Goal: Information Seeking & Learning: Learn about a topic

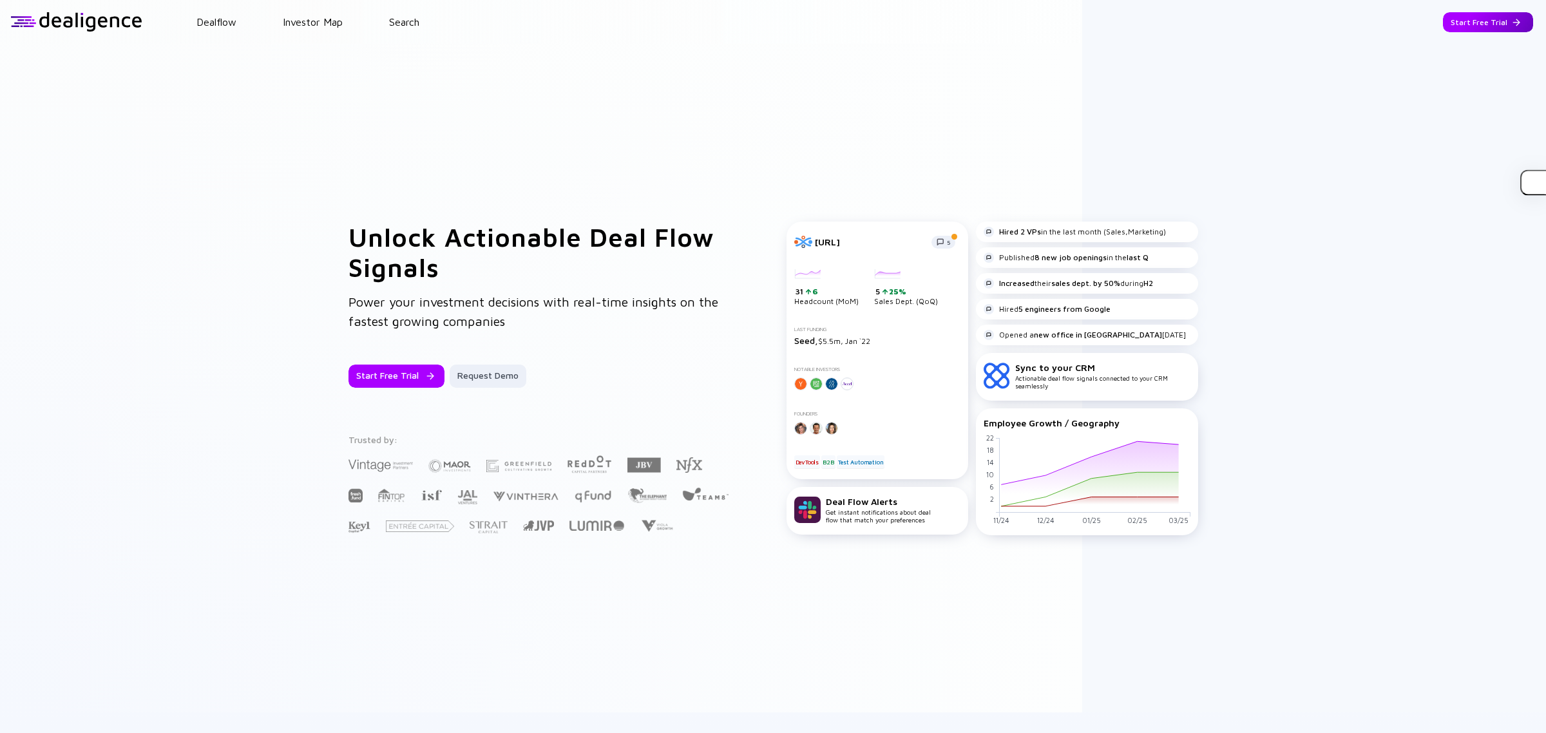
click at [1491, 23] on div "Start Free Trial" at bounding box center [1488, 22] width 90 height 20
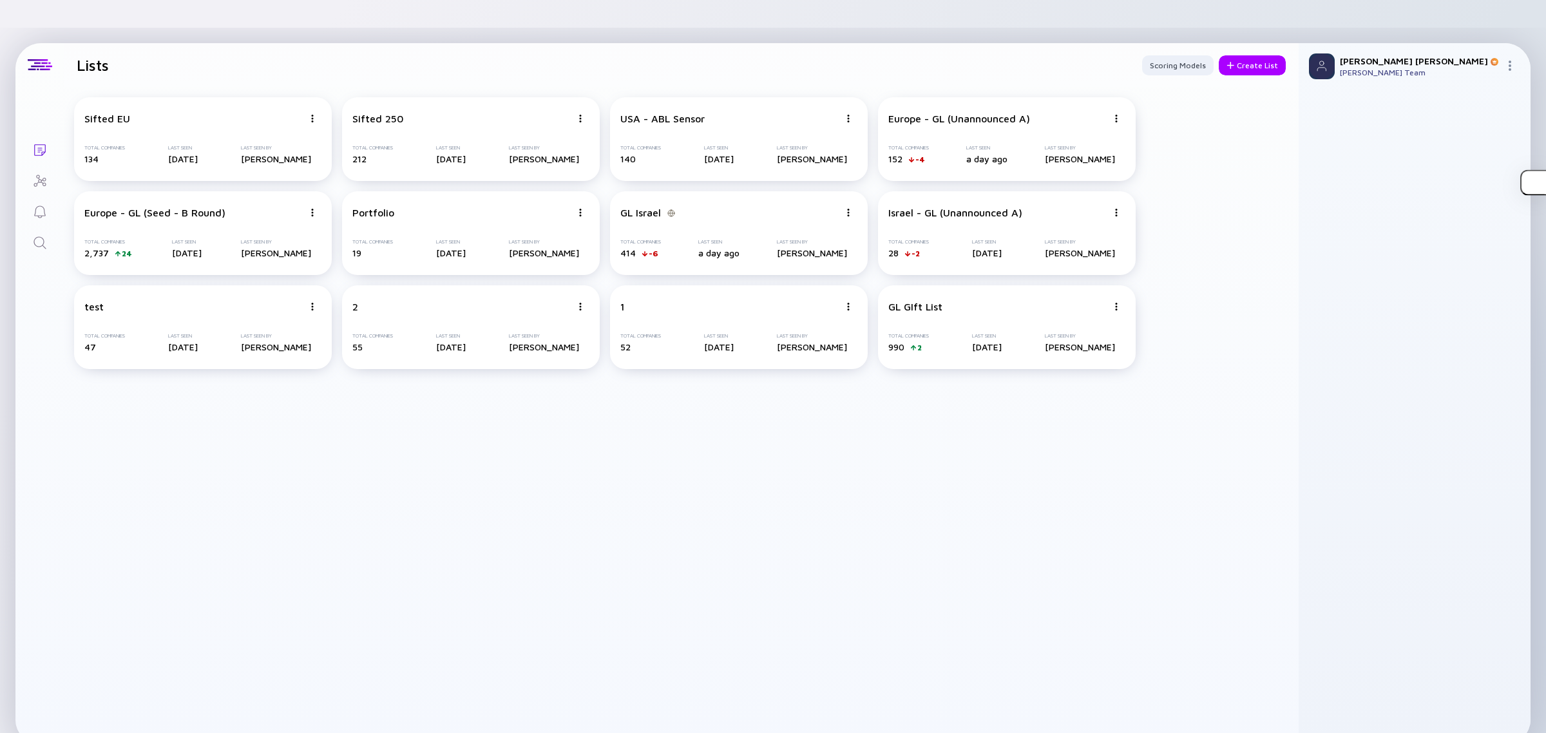
click at [33, 235] on icon "Search" at bounding box center [39, 242] width 15 height 15
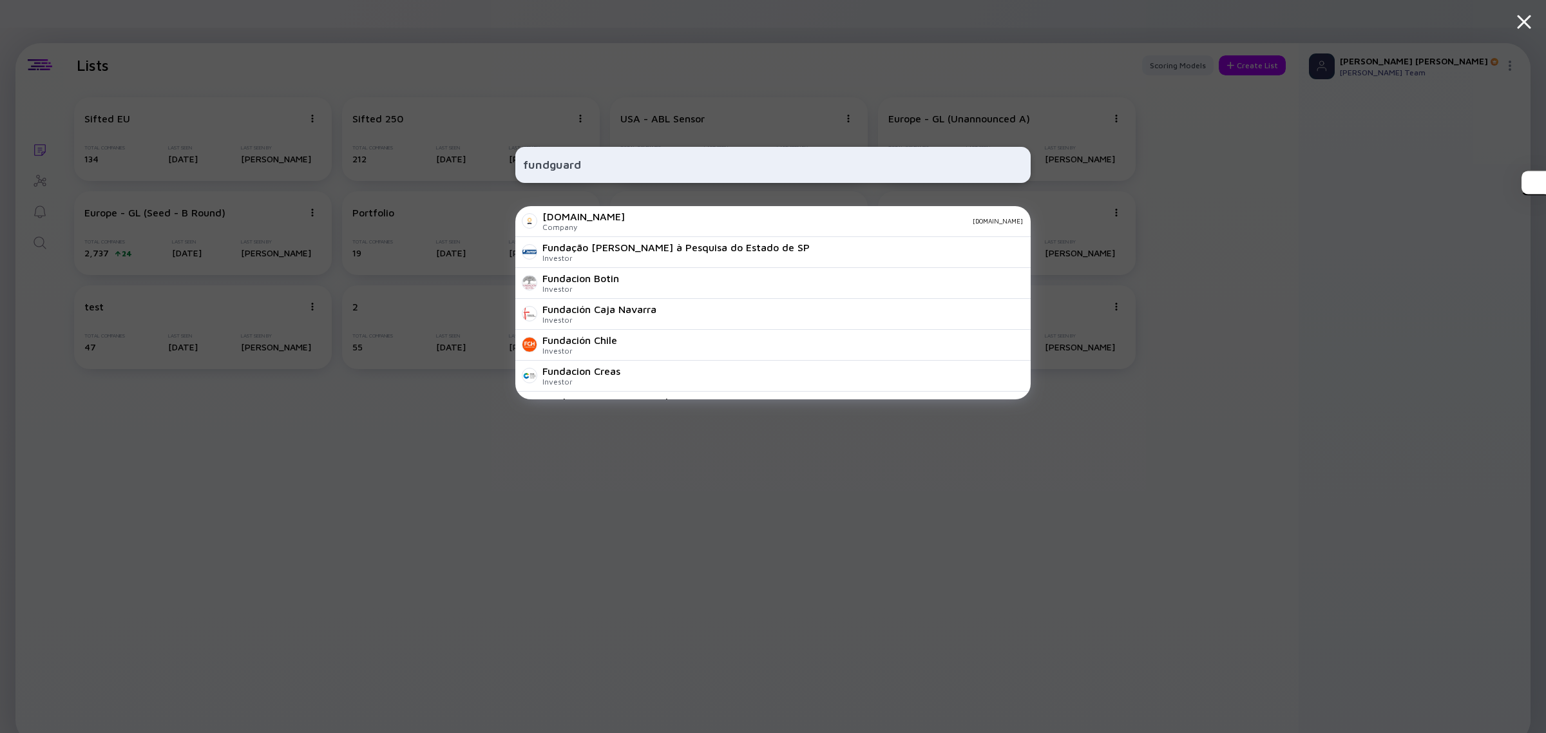
type input "fundguard"
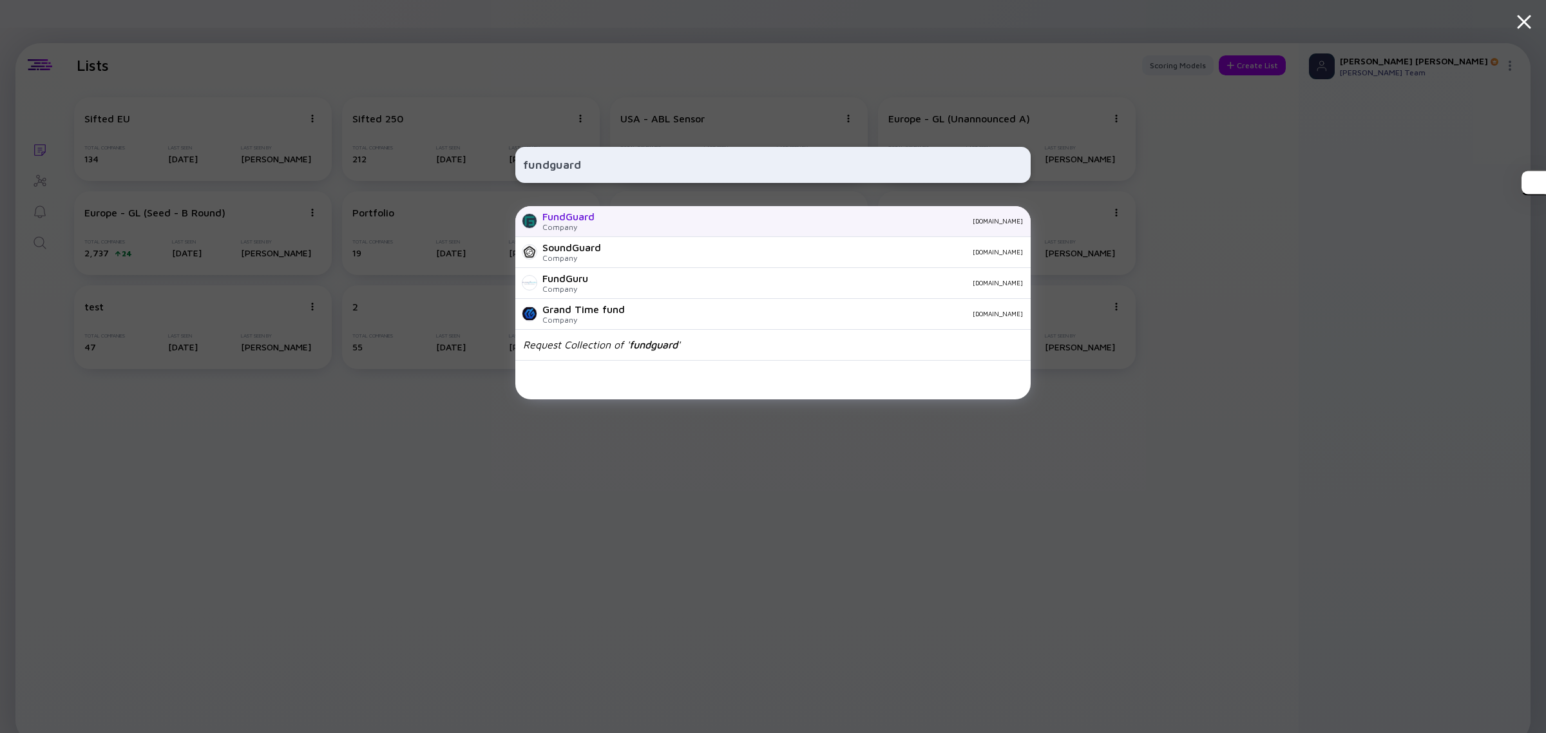
click at [558, 213] on div "FundGuard" at bounding box center [568, 217] width 52 height 12
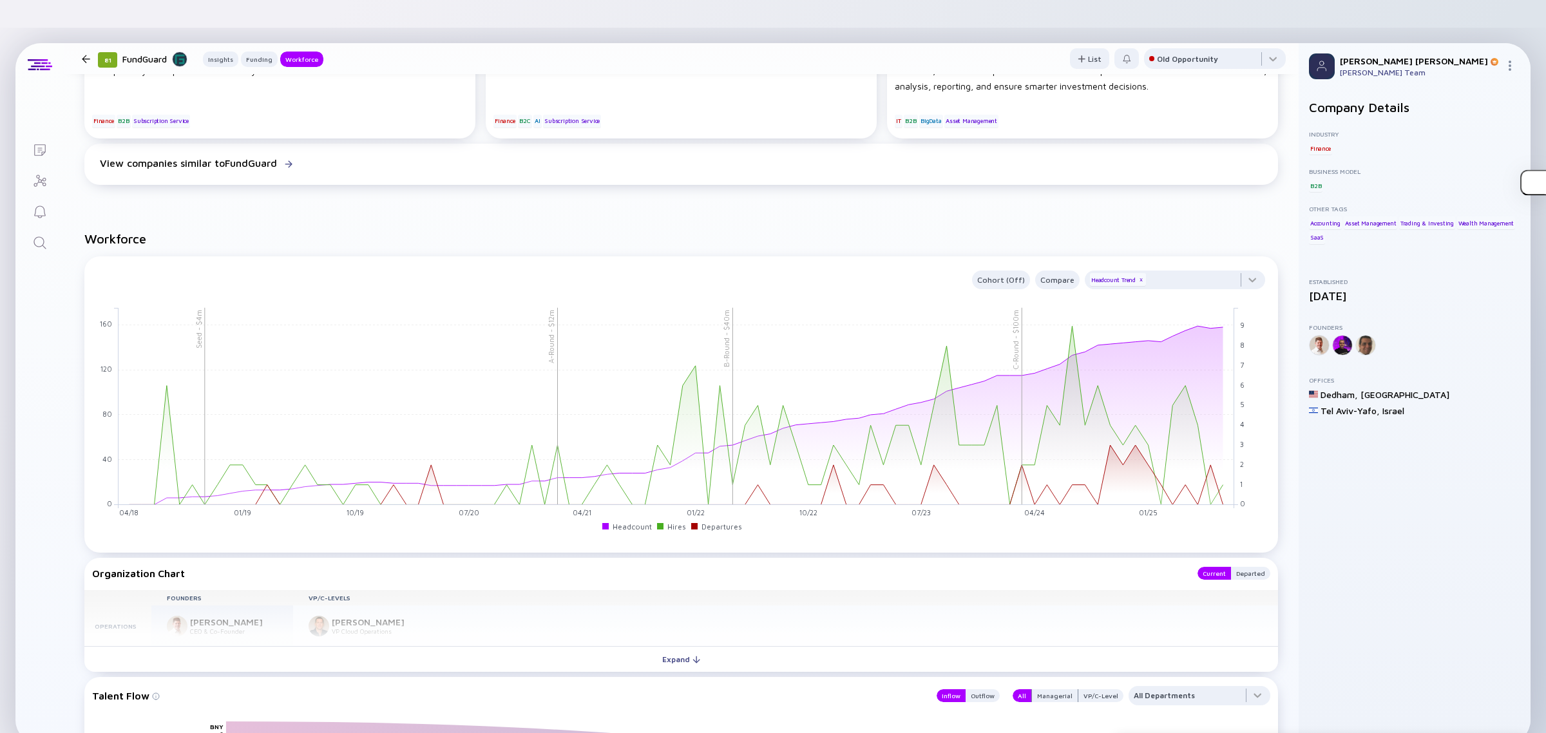
scroll to position [1047, 0]
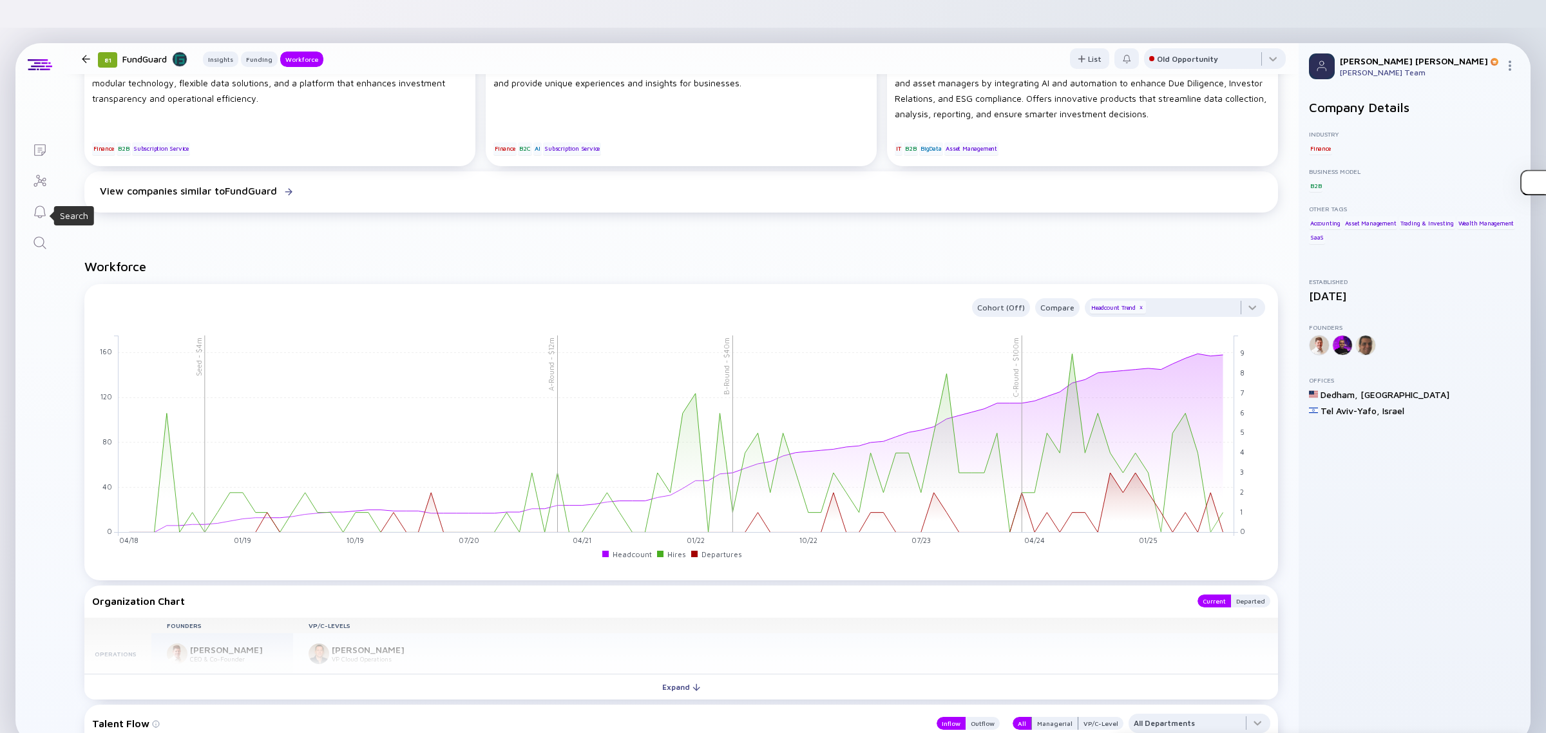
click at [32, 235] on icon "Search" at bounding box center [39, 242] width 15 height 15
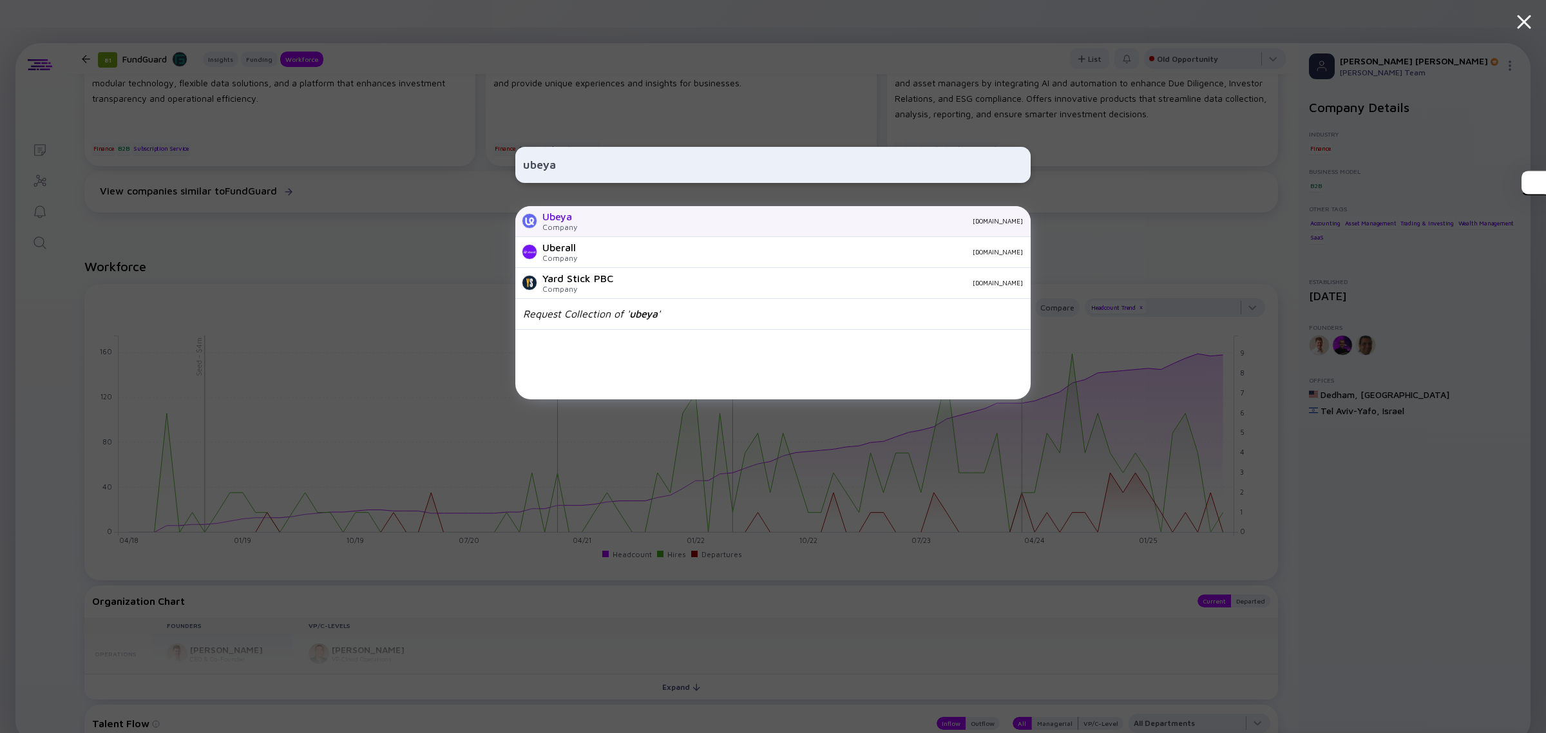
type input "ubeya"
click at [606, 217] on div "[DOMAIN_NAME]" at bounding box center [806, 221] width 436 height 8
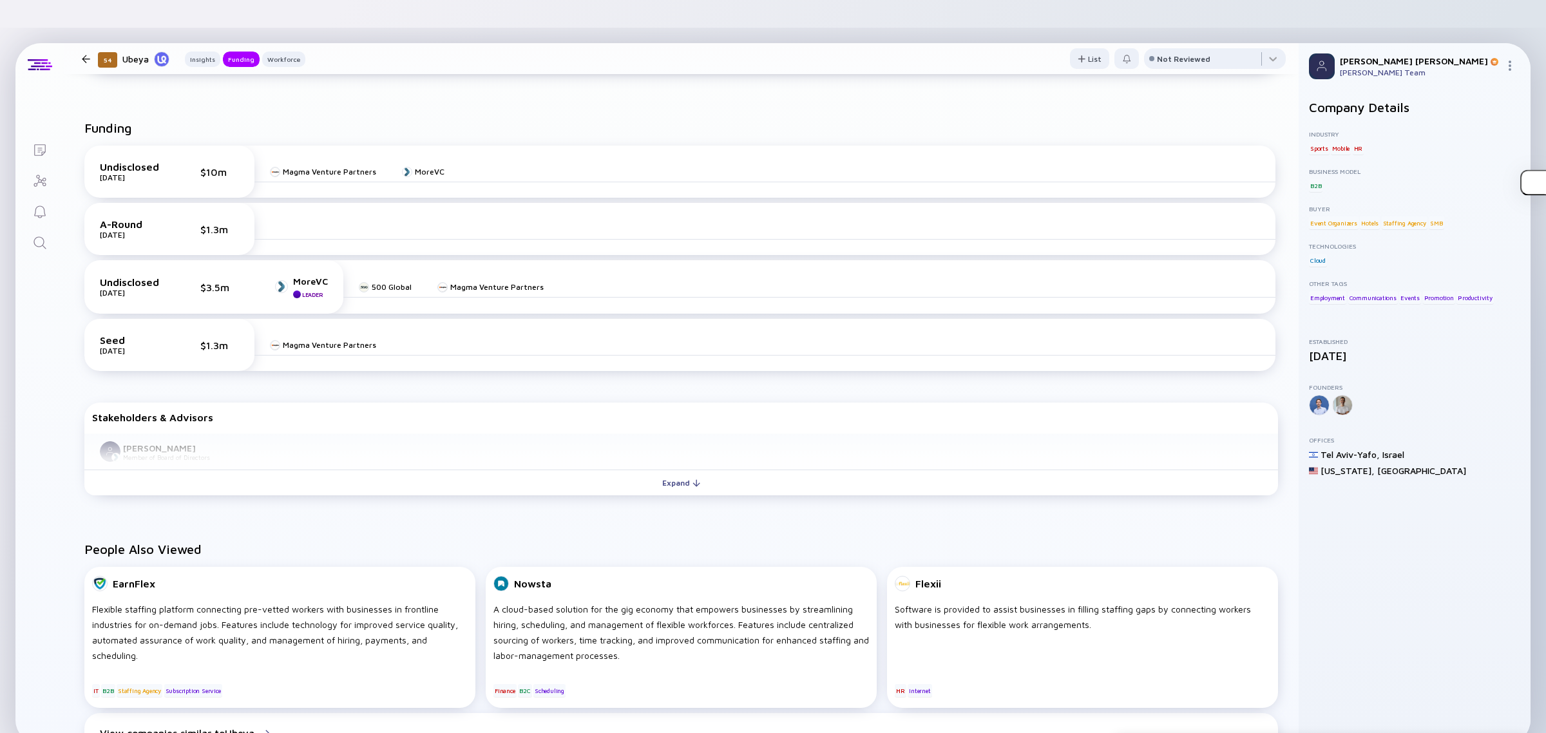
scroll to position [483, 0]
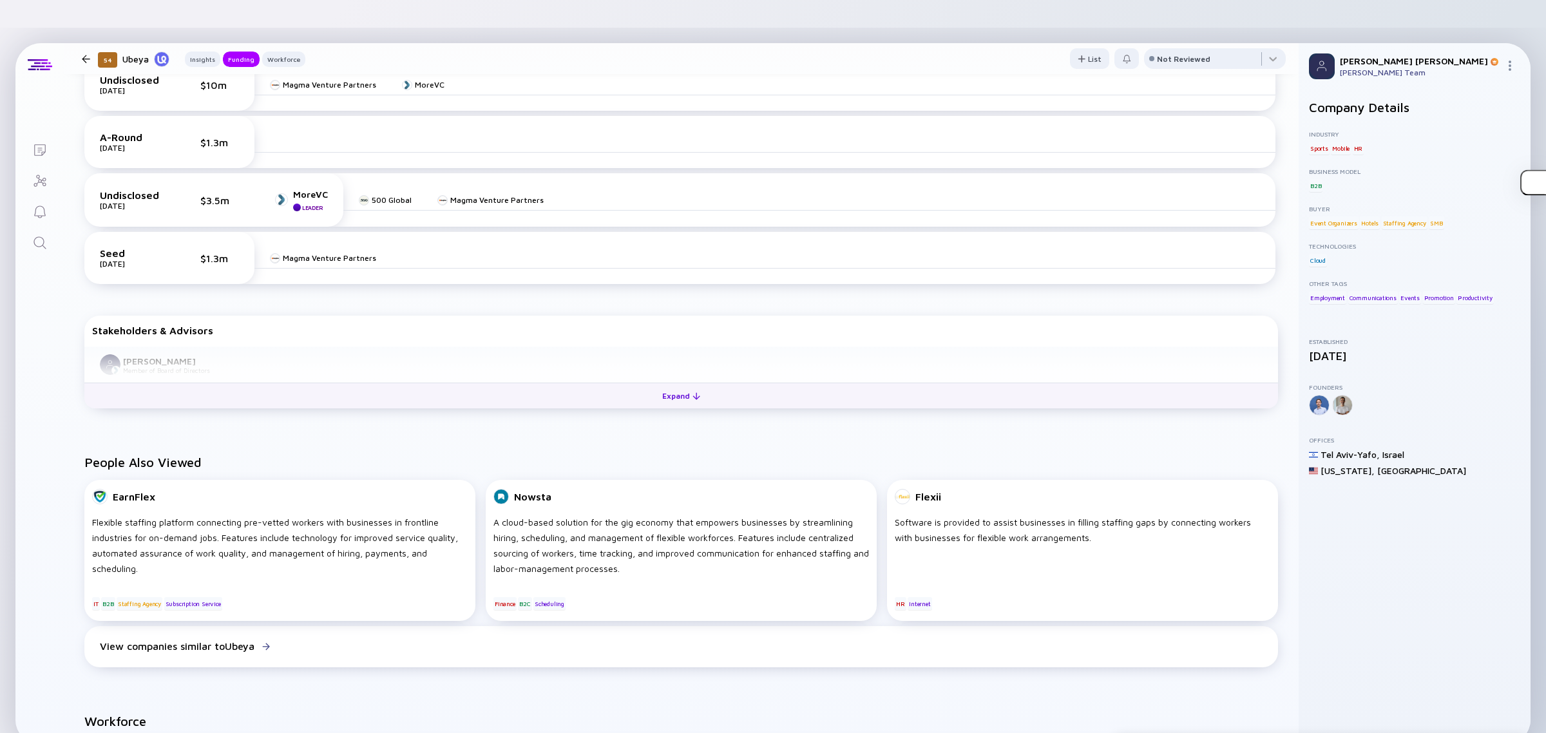
click at [508, 383] on button "Expand" at bounding box center [681, 396] width 1194 height 26
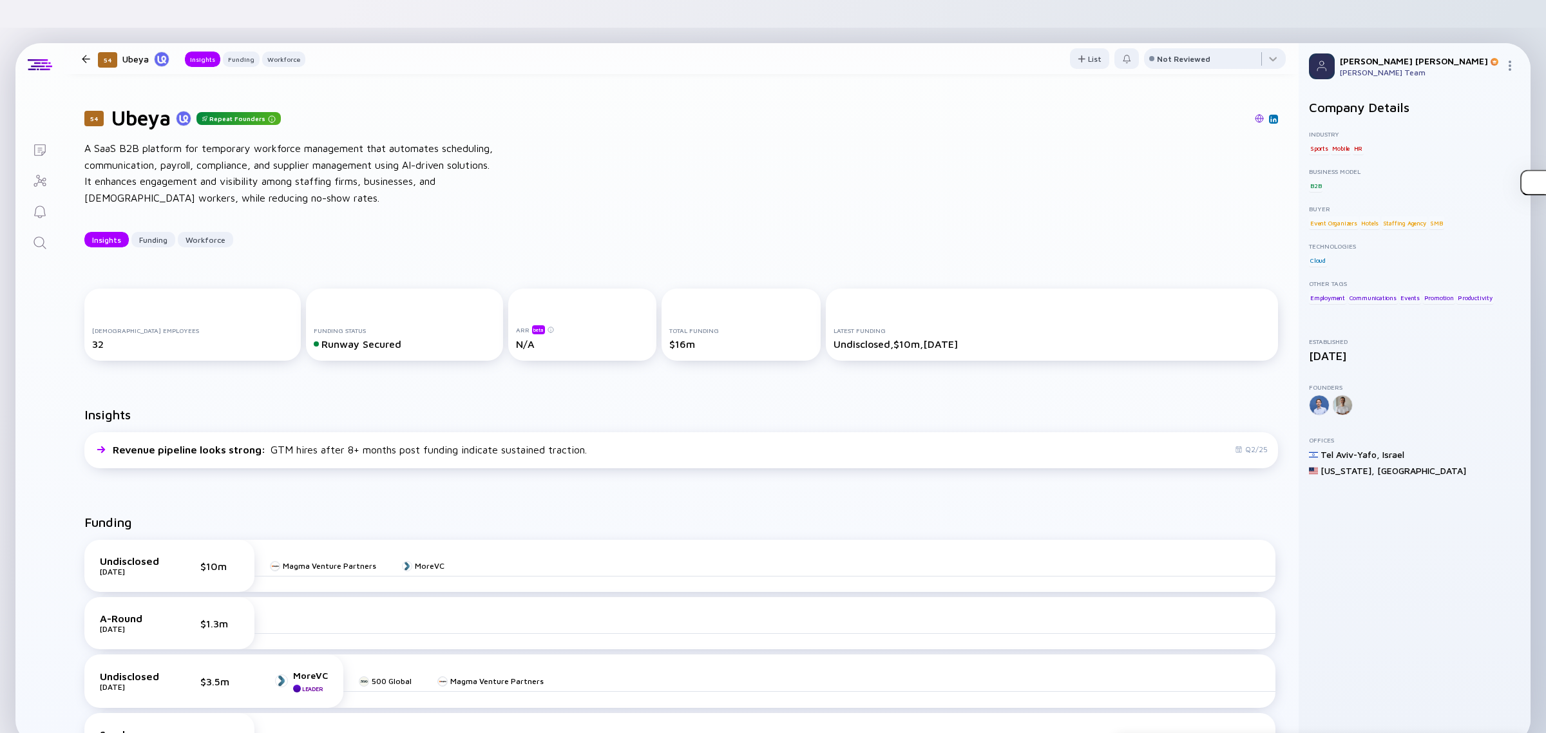
scroll to position [0, 0]
drag, startPoint x: 204, startPoint y: 120, endPoint x: 267, endPoint y: 120, distance: 63.8
click at [267, 142] on div "A SaaS B2B platform for temporary workforce management that automates schedulin…" at bounding box center [290, 175] width 412 height 66
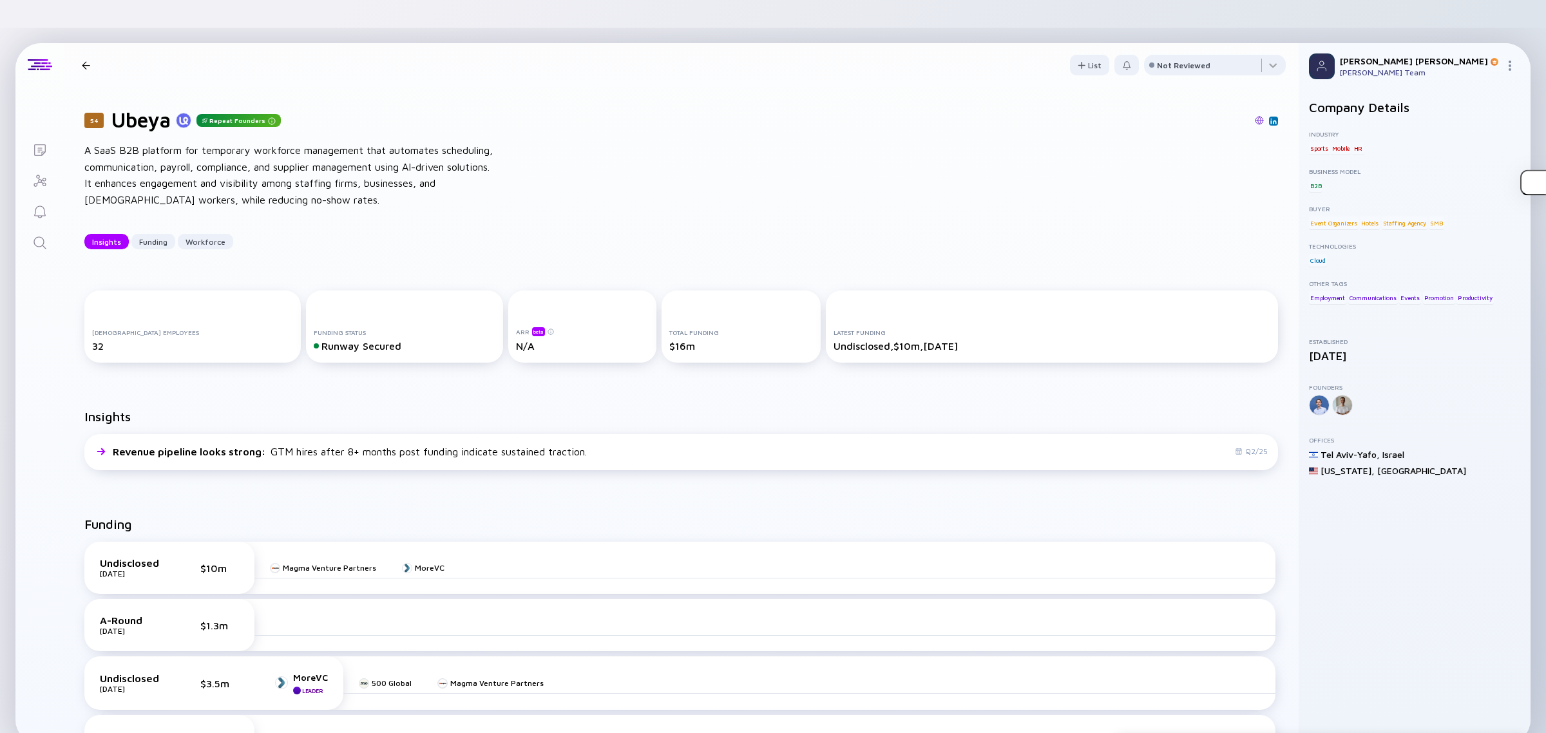
click at [203, 142] on div "A SaaS B2B platform for temporary workforce management that automates schedulin…" at bounding box center [290, 175] width 412 height 66
drag, startPoint x: 197, startPoint y: 120, endPoint x: 306, endPoint y: 129, distance: 109.3
click at [306, 142] on div "A SaaS B2B platform for temporary workforce management that automates schedulin…" at bounding box center [290, 175] width 412 height 66
click at [292, 142] on div "A SaaS B2B platform for temporary workforce management that automates schedulin…" at bounding box center [290, 175] width 412 height 66
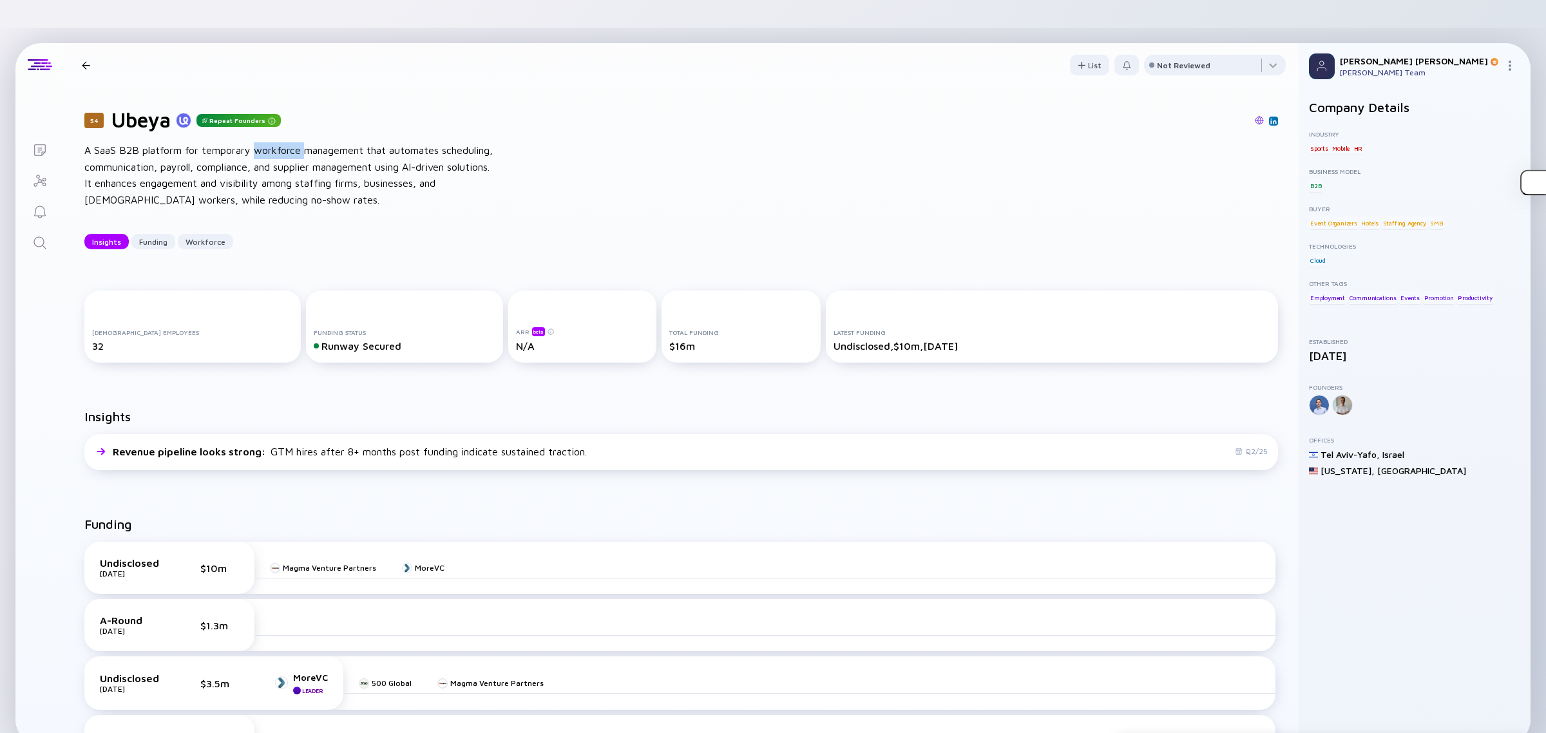
click at [292, 142] on div "A SaaS B2B platform for temporary workforce management that automates schedulin…" at bounding box center [290, 175] width 412 height 66
click at [227, 142] on div "A SaaS B2B platform for temporary workforce management that automates schedulin…" at bounding box center [290, 175] width 412 height 66
click at [223, 142] on div "A SaaS B2B platform for temporary workforce management that automates schedulin…" at bounding box center [290, 175] width 412 height 66
click at [1241, 115] on div at bounding box center [786, 121] width 984 height 12
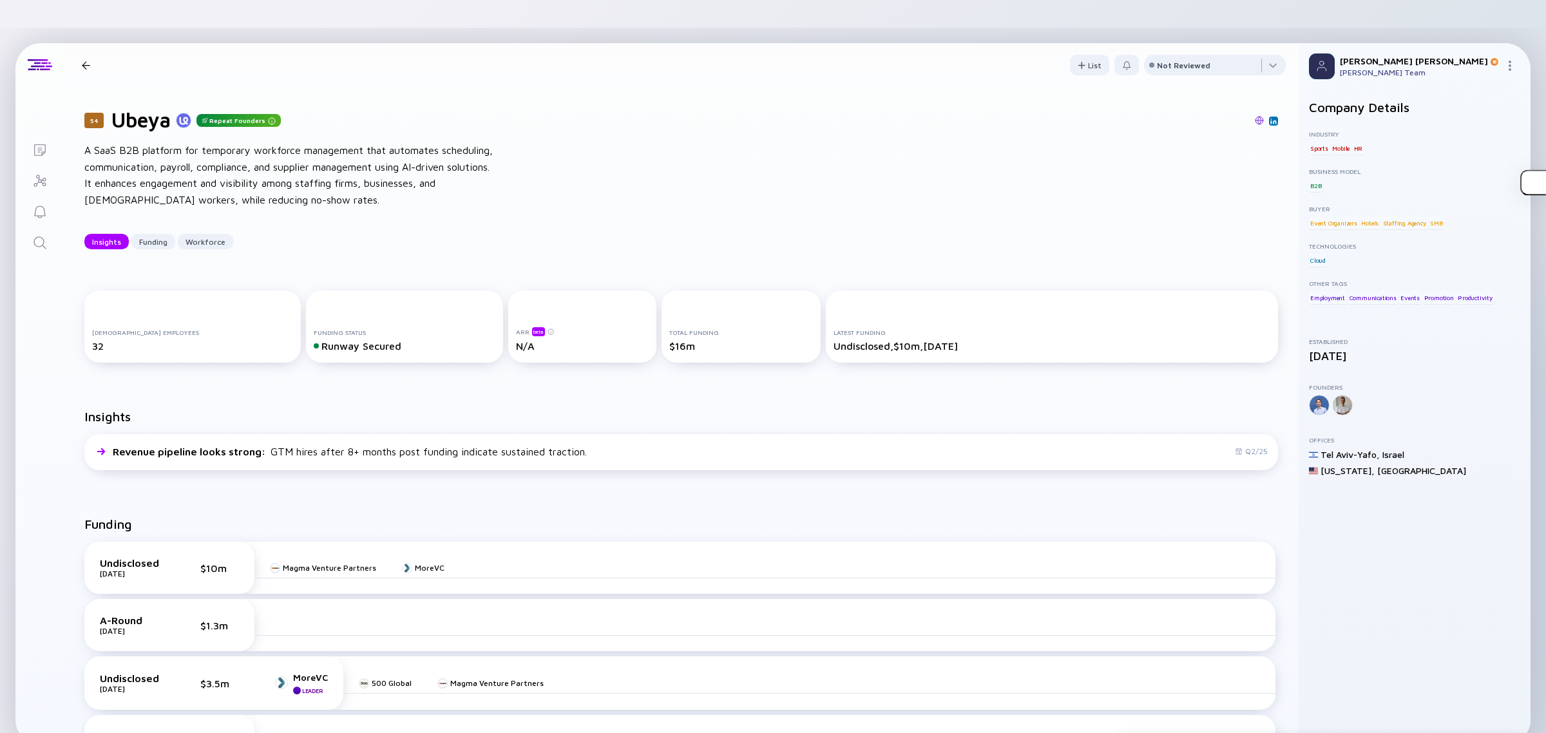
click at [1255, 116] on img at bounding box center [1259, 120] width 9 height 9
click at [120, 551] on div "Undisclosed [DATE] $10m" at bounding box center [169, 568] width 170 height 52
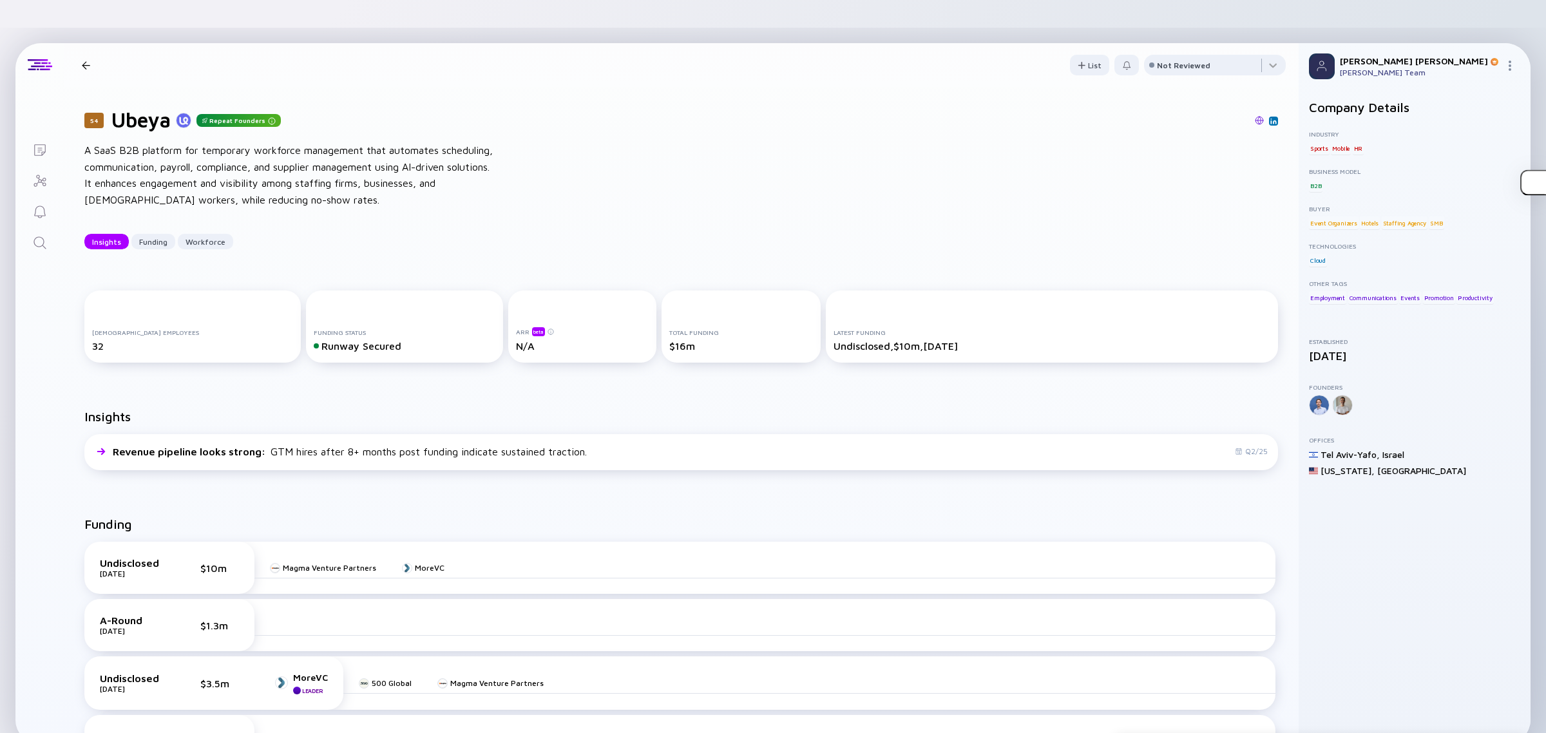
click at [120, 551] on div "Undisclosed [DATE] $10m" at bounding box center [169, 568] width 170 height 52
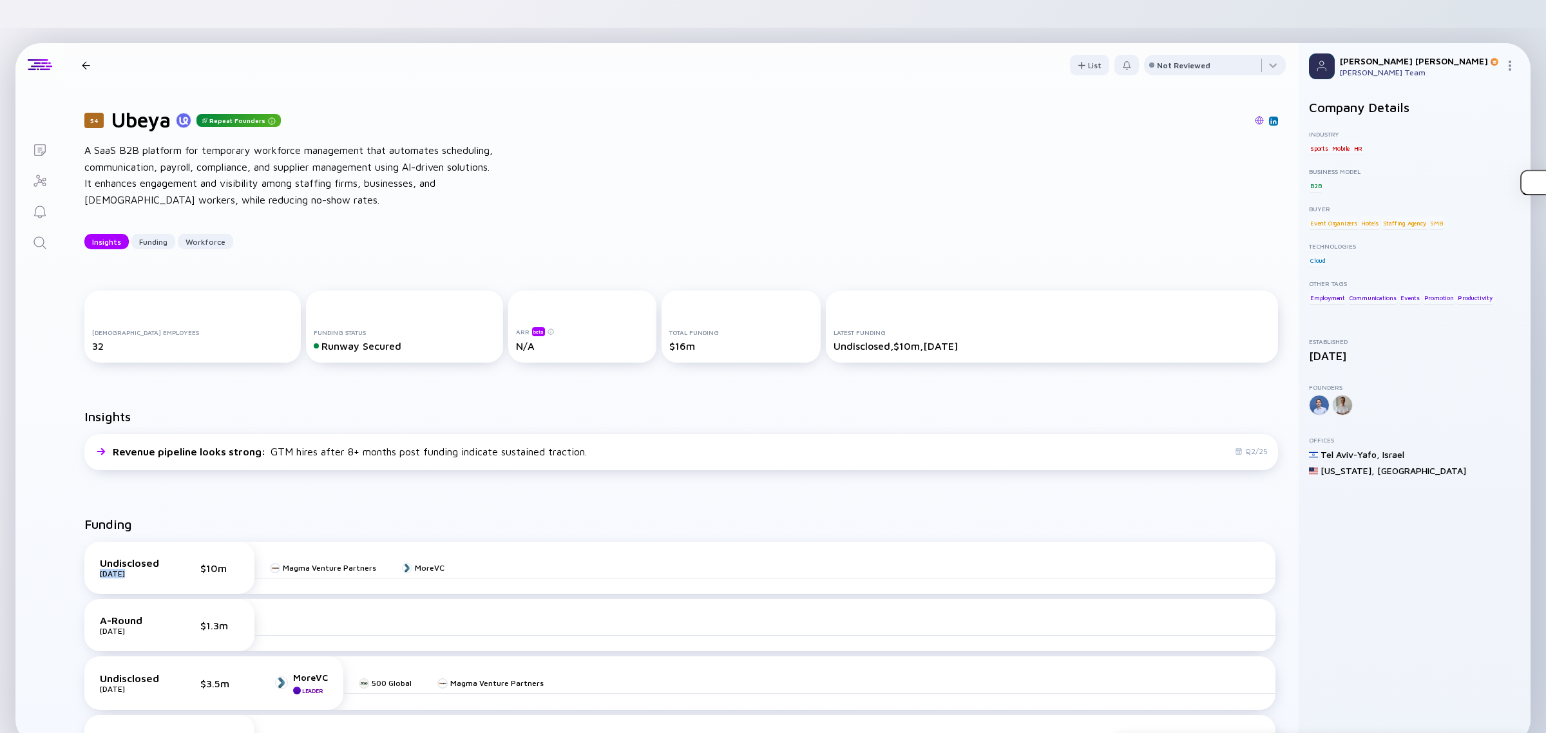
click at [122, 550] on div "Undisclosed [DATE] $10m" at bounding box center [169, 568] width 170 height 52
click at [126, 550] on div "Undisclosed [DATE] $10m" at bounding box center [169, 568] width 170 height 52
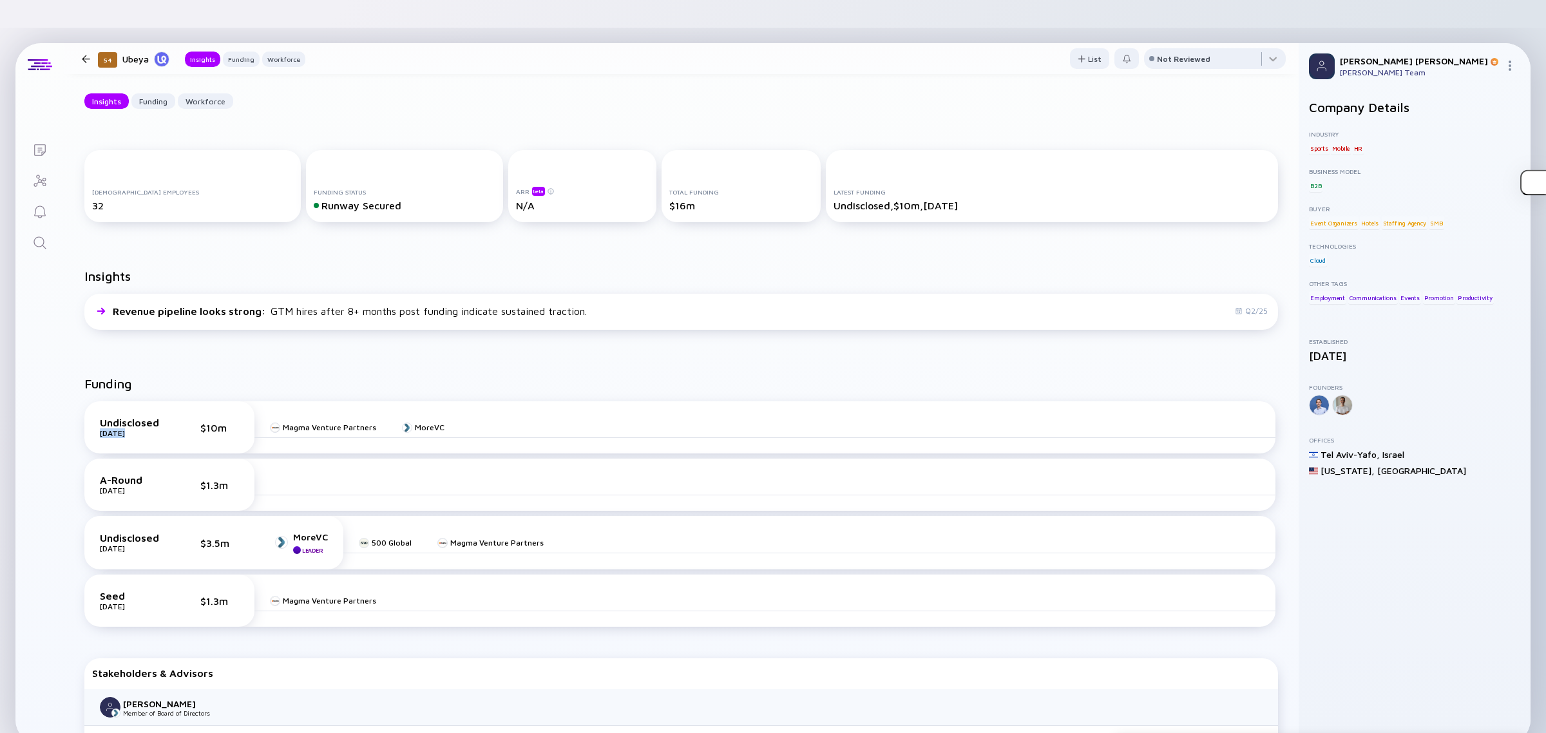
scroll to position [161, 0]
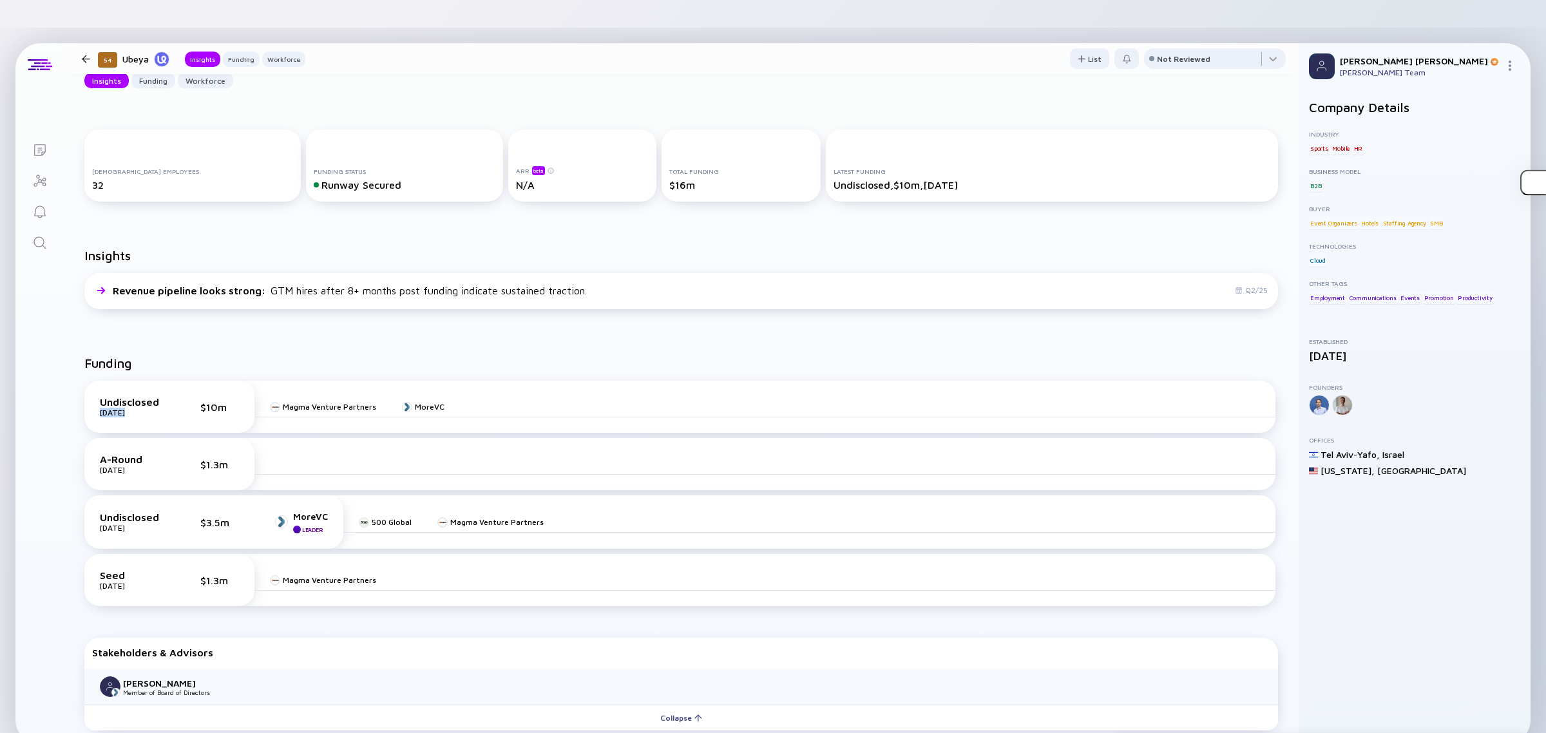
click at [62, 226] on link "Search" at bounding box center [39, 241] width 48 height 31
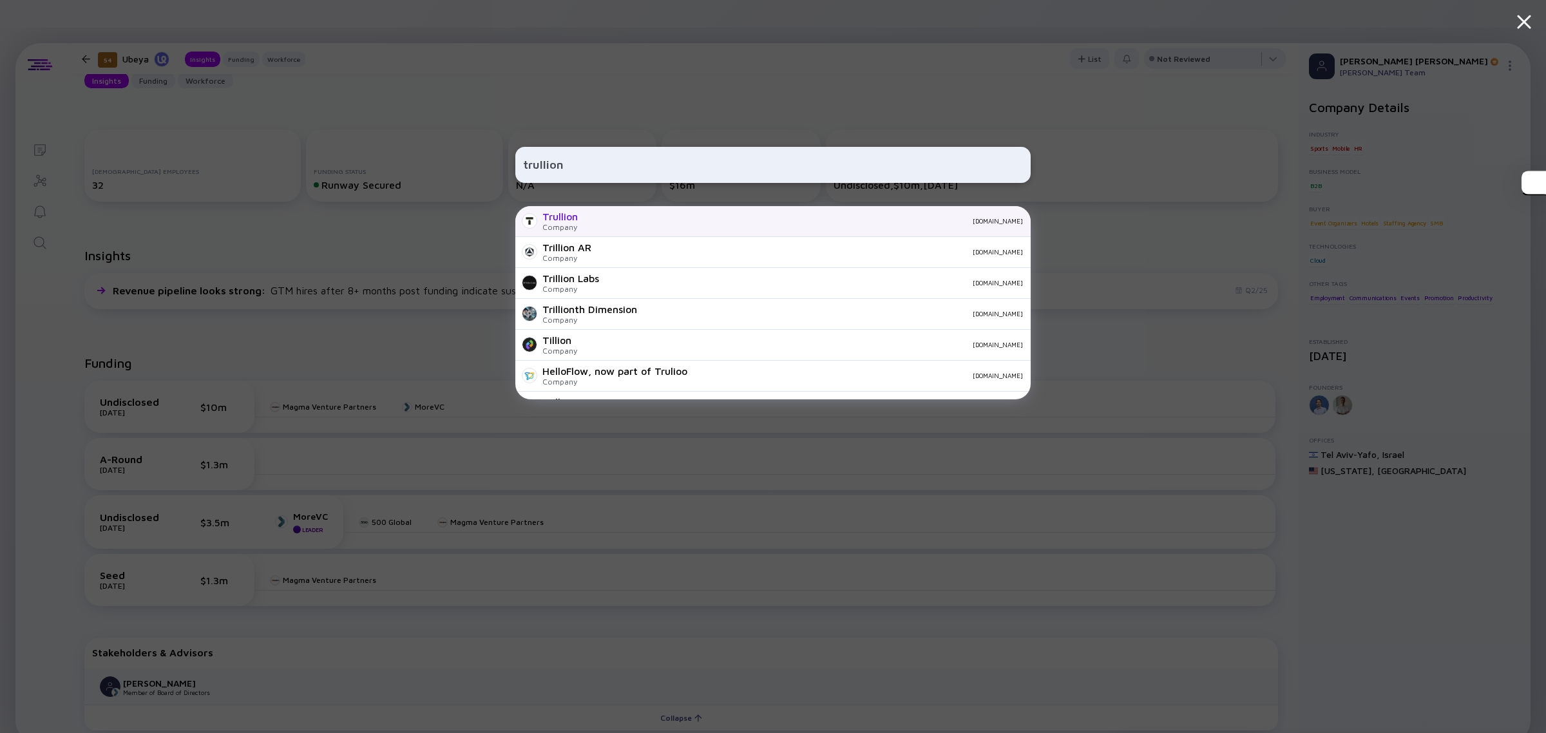
type input "trullion"
click at [555, 229] on div "Company" at bounding box center [559, 227] width 35 height 10
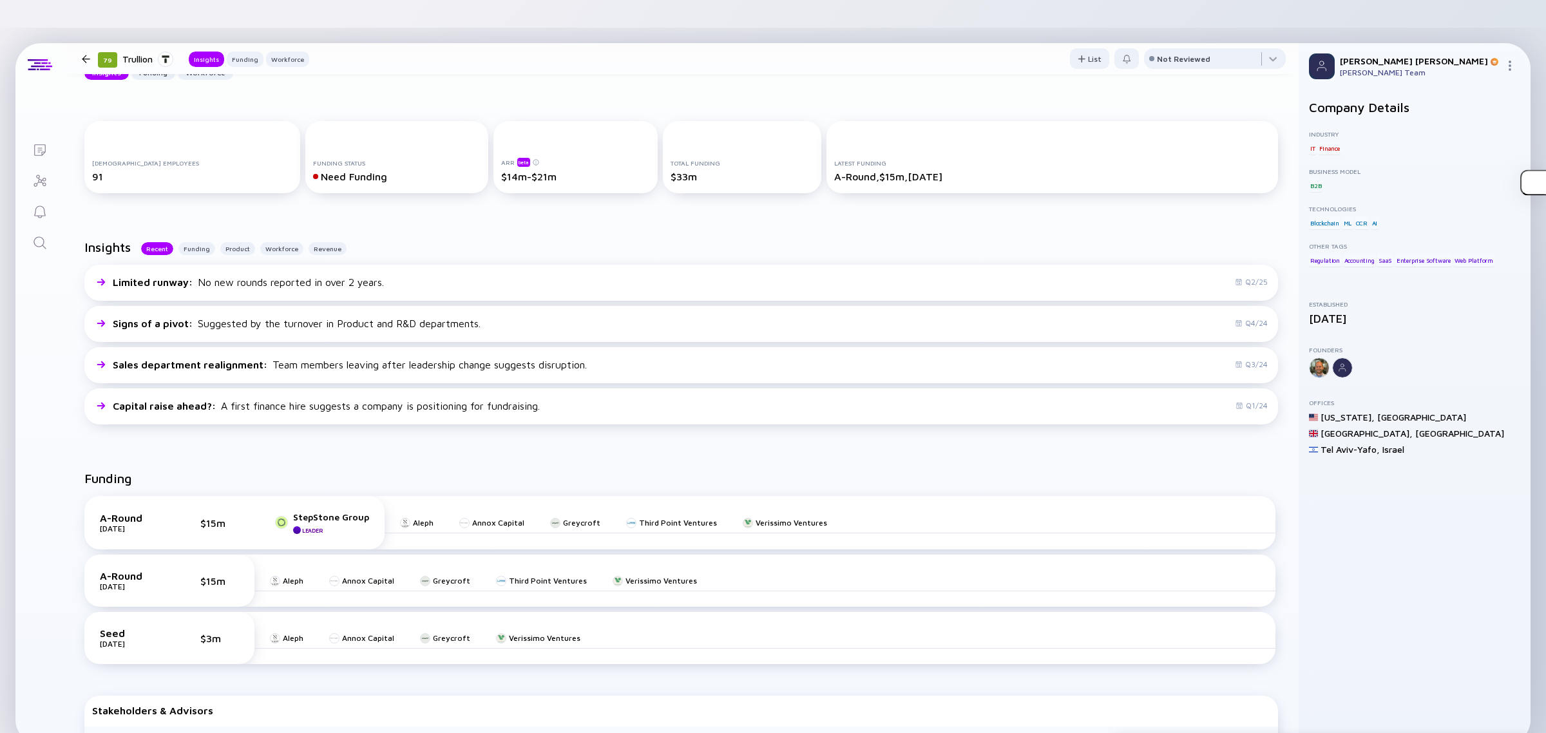
scroll to position [161, 0]
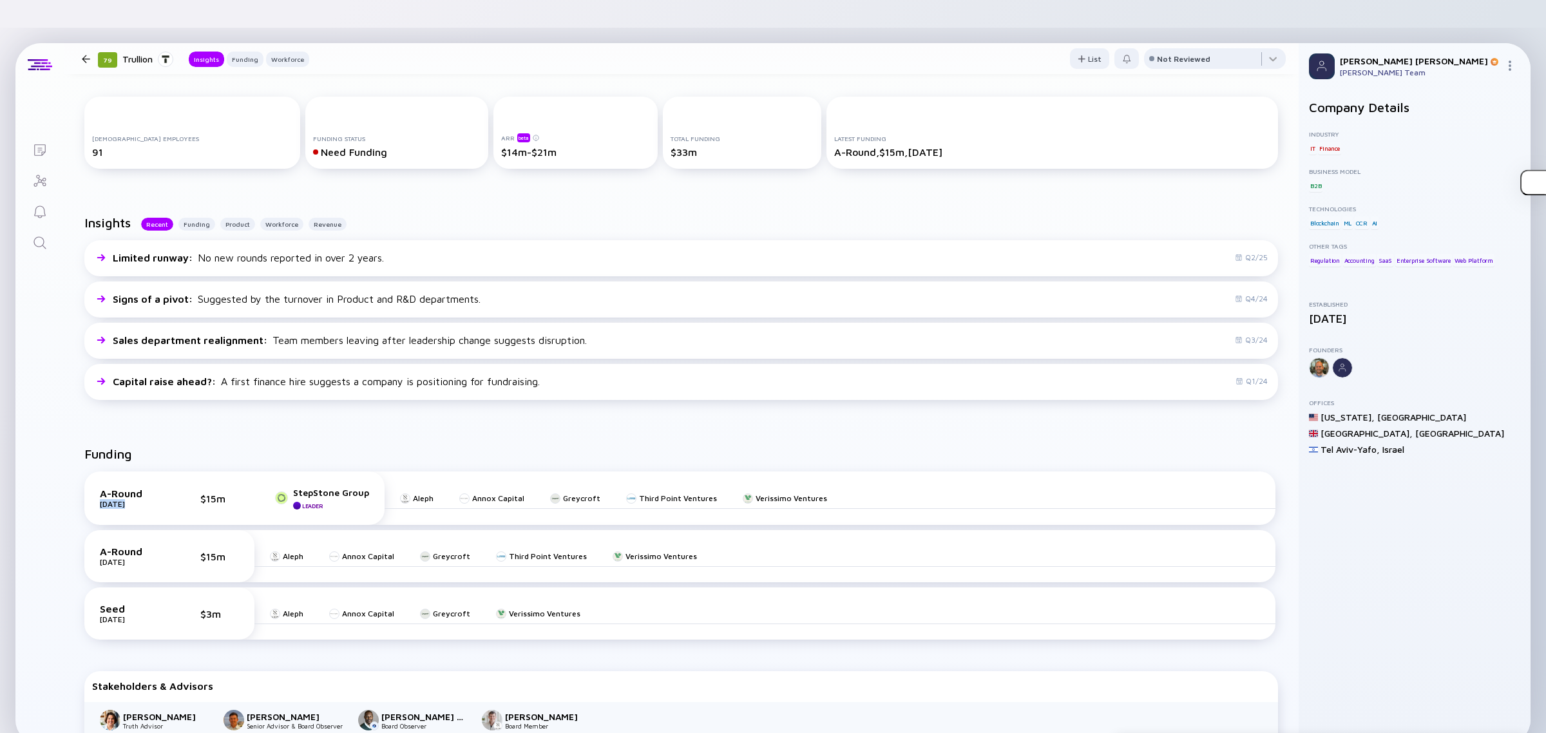
drag, startPoint x: 101, startPoint y: 479, endPoint x: 203, endPoint y: 479, distance: 102.4
click at [203, 487] on div "A-Round [DATE] $15m StepStone Group Leader" at bounding box center [234, 498] width 269 height 23
click at [226, 493] on div "$15m" at bounding box center [219, 499] width 39 height 12
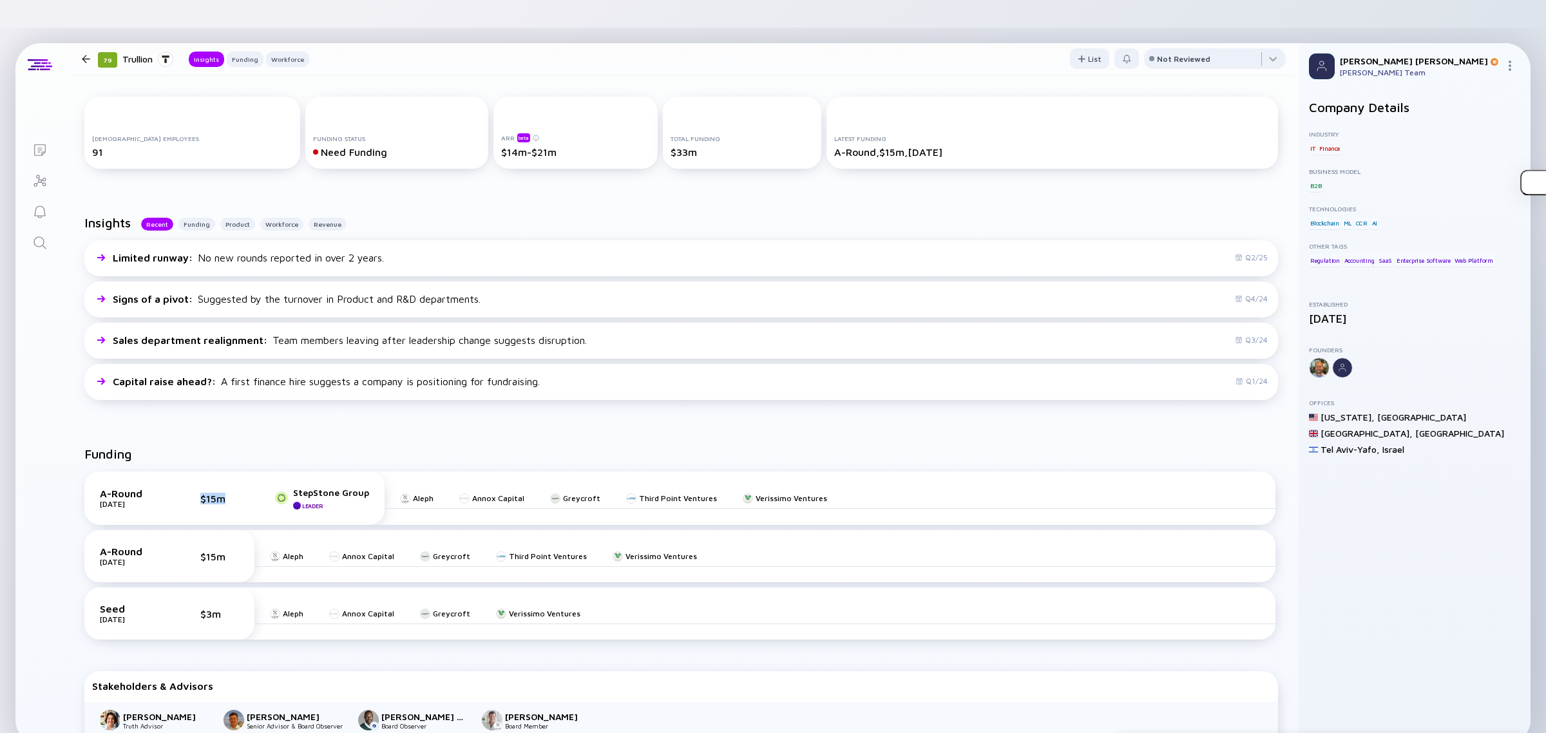
click at [222, 493] on div "$15m" at bounding box center [219, 499] width 39 height 12
click at [202, 493] on div "$15m" at bounding box center [219, 499] width 39 height 12
click at [204, 493] on div "$15m" at bounding box center [219, 499] width 39 height 12
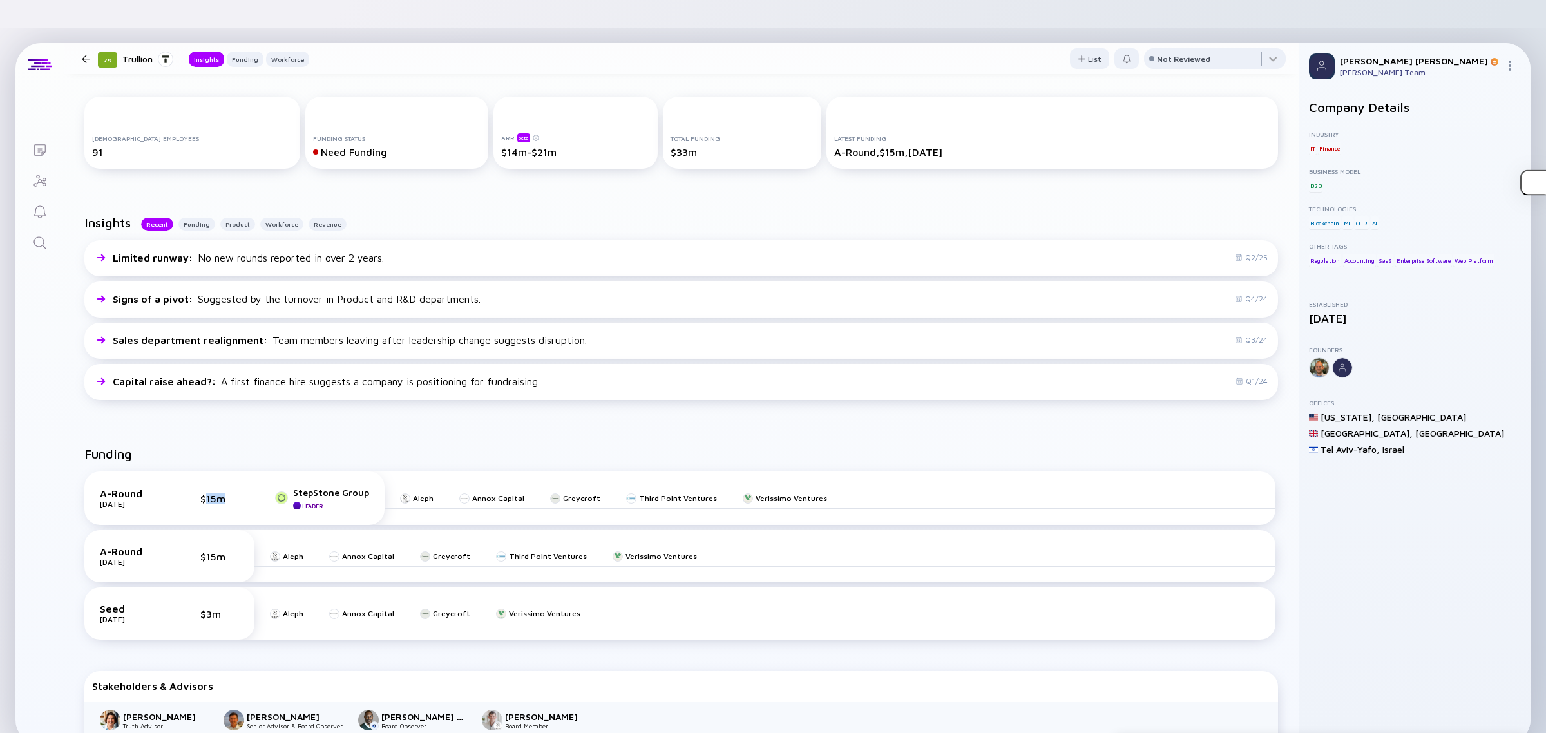
click at [205, 493] on div "$15m" at bounding box center [219, 499] width 39 height 12
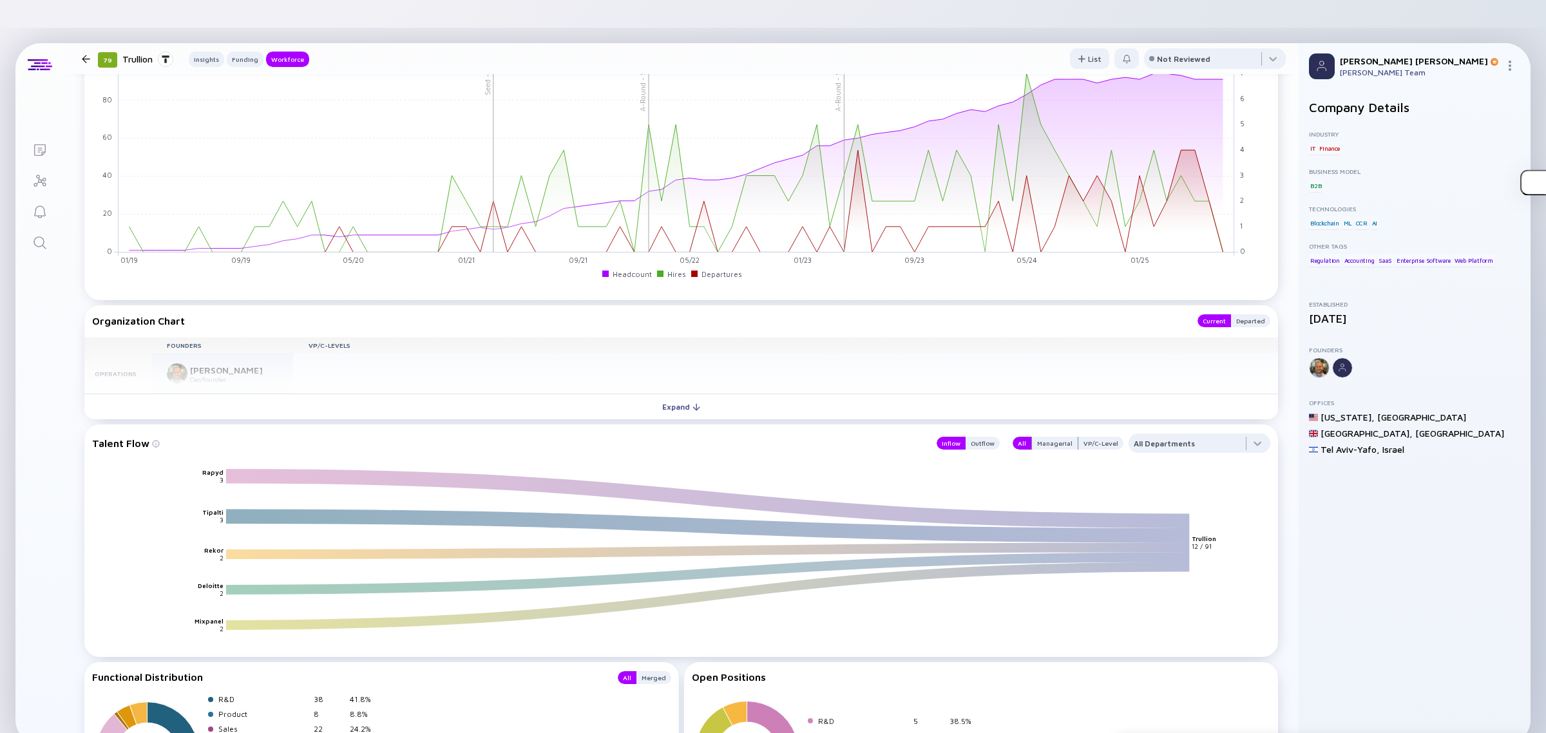
scroll to position [1058, 0]
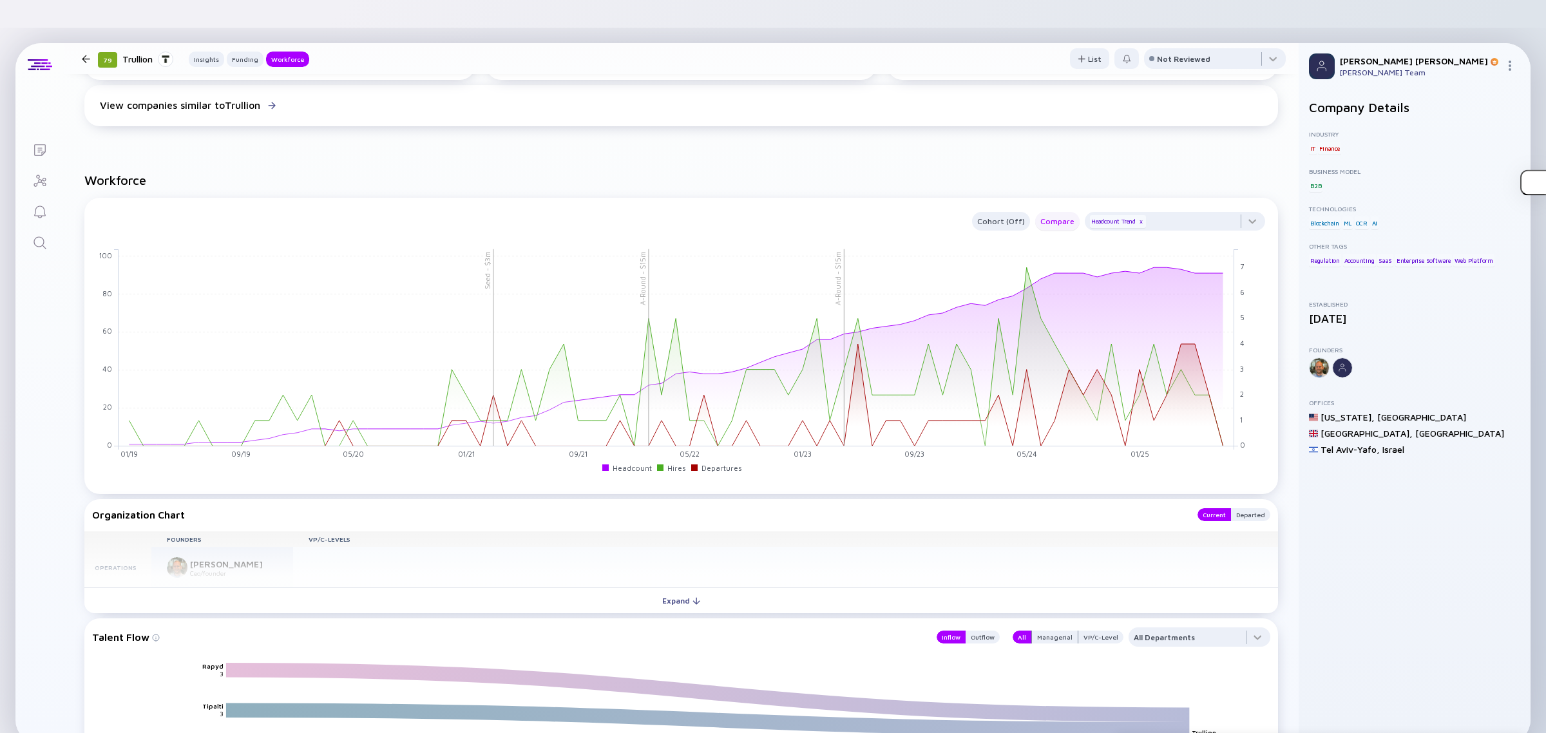
click at [1042, 214] on div "Compare" at bounding box center [1057, 221] width 44 height 15
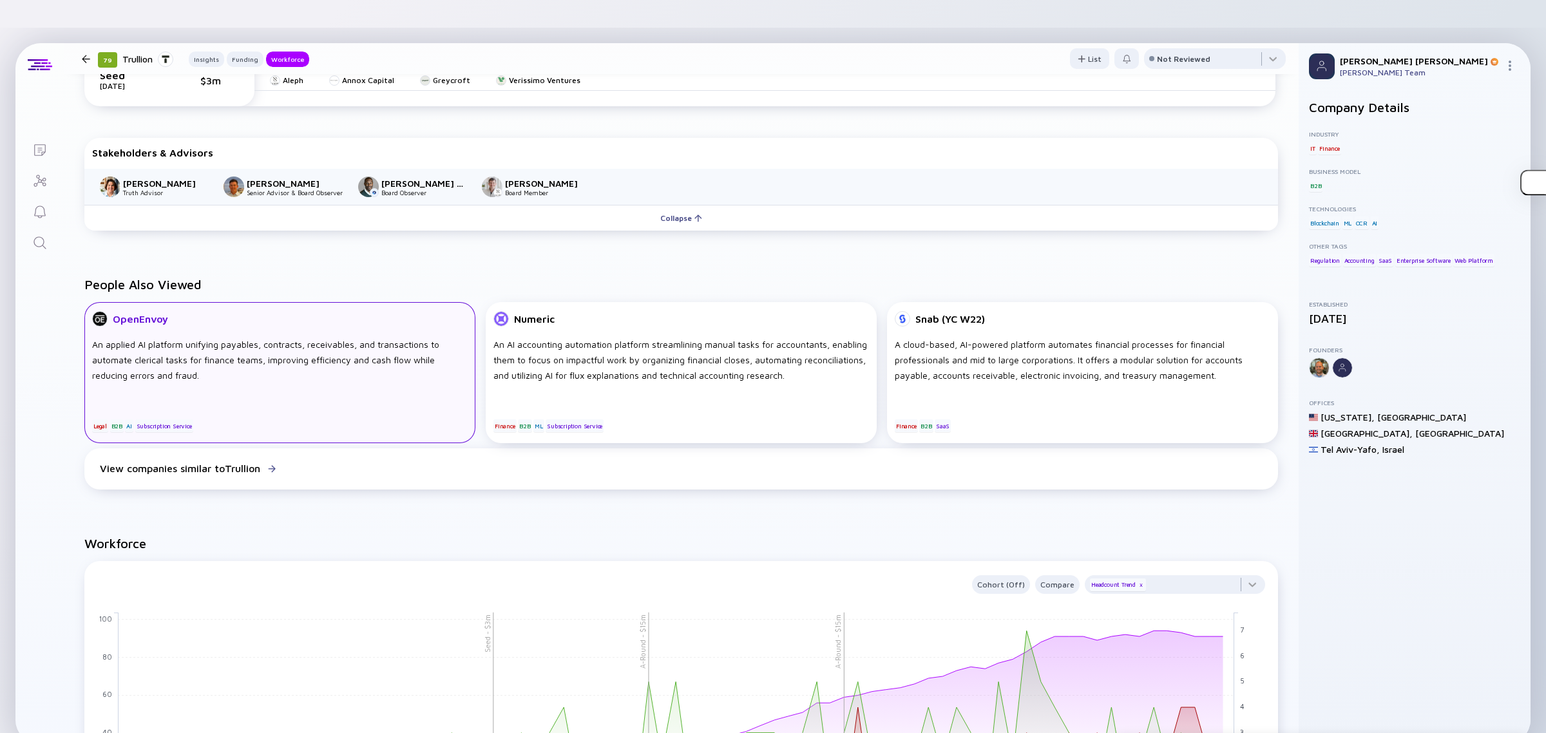
scroll to position [736, 0]
